Goal: Check status: Check status

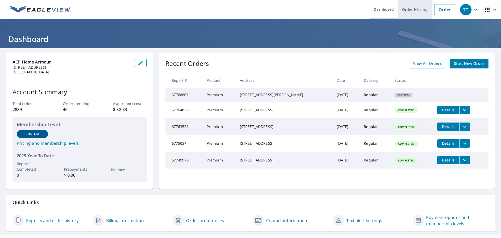
click at [404, 8] on link "Order History" at bounding box center [415, 9] width 34 height 19
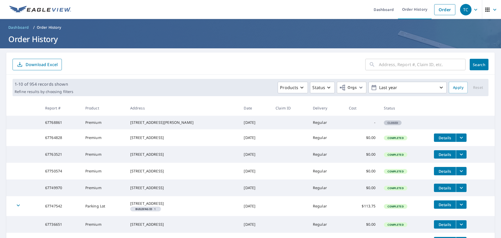
click at [390, 65] on input "text" at bounding box center [422, 64] width 87 height 15
type input "2"
type input "1430 nw"
click at [477, 62] on span "Search" at bounding box center [479, 64] width 10 height 5
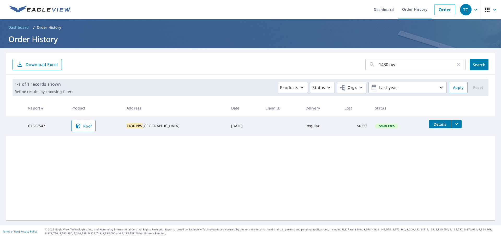
click at [453, 125] on icon "filesDropdownBtn-67517547" at bounding box center [456, 124] width 6 height 6
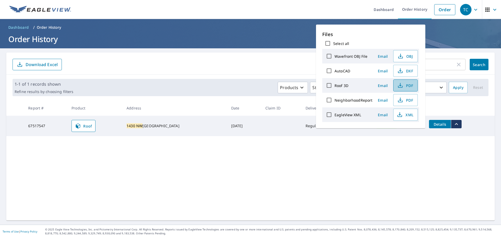
click at [399, 84] on icon "button" at bounding box center [400, 85] width 6 height 6
